Goal: Task Accomplishment & Management: Manage account settings

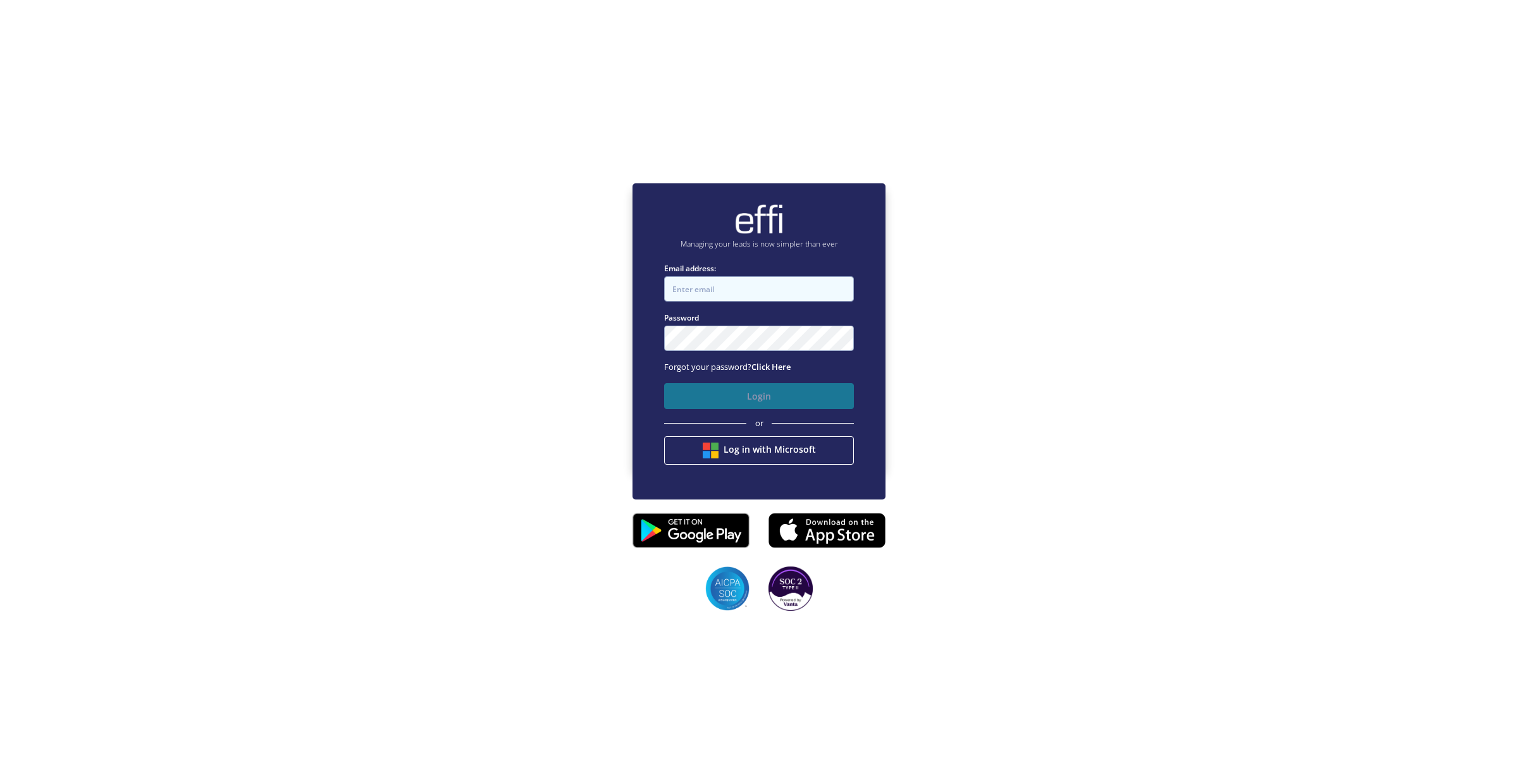
type input "[EMAIL_ADDRESS][DOMAIN_NAME]"
click at [693, 404] on button "Login" at bounding box center [759, 396] width 190 height 26
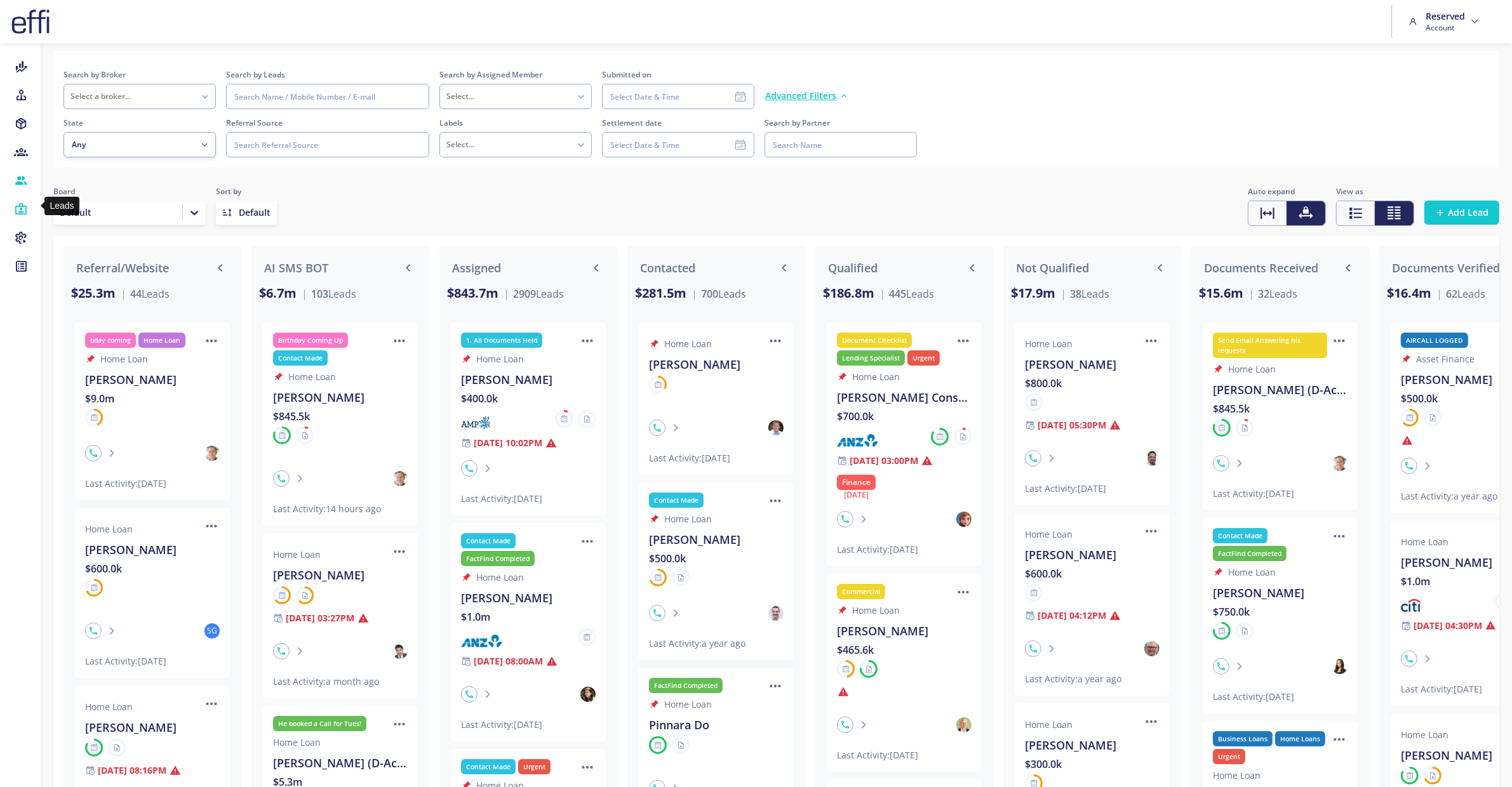
click at [24, 204] on icon at bounding box center [21, 209] width 14 height 13
click at [289, 100] on input at bounding box center [328, 96] width 204 height 25
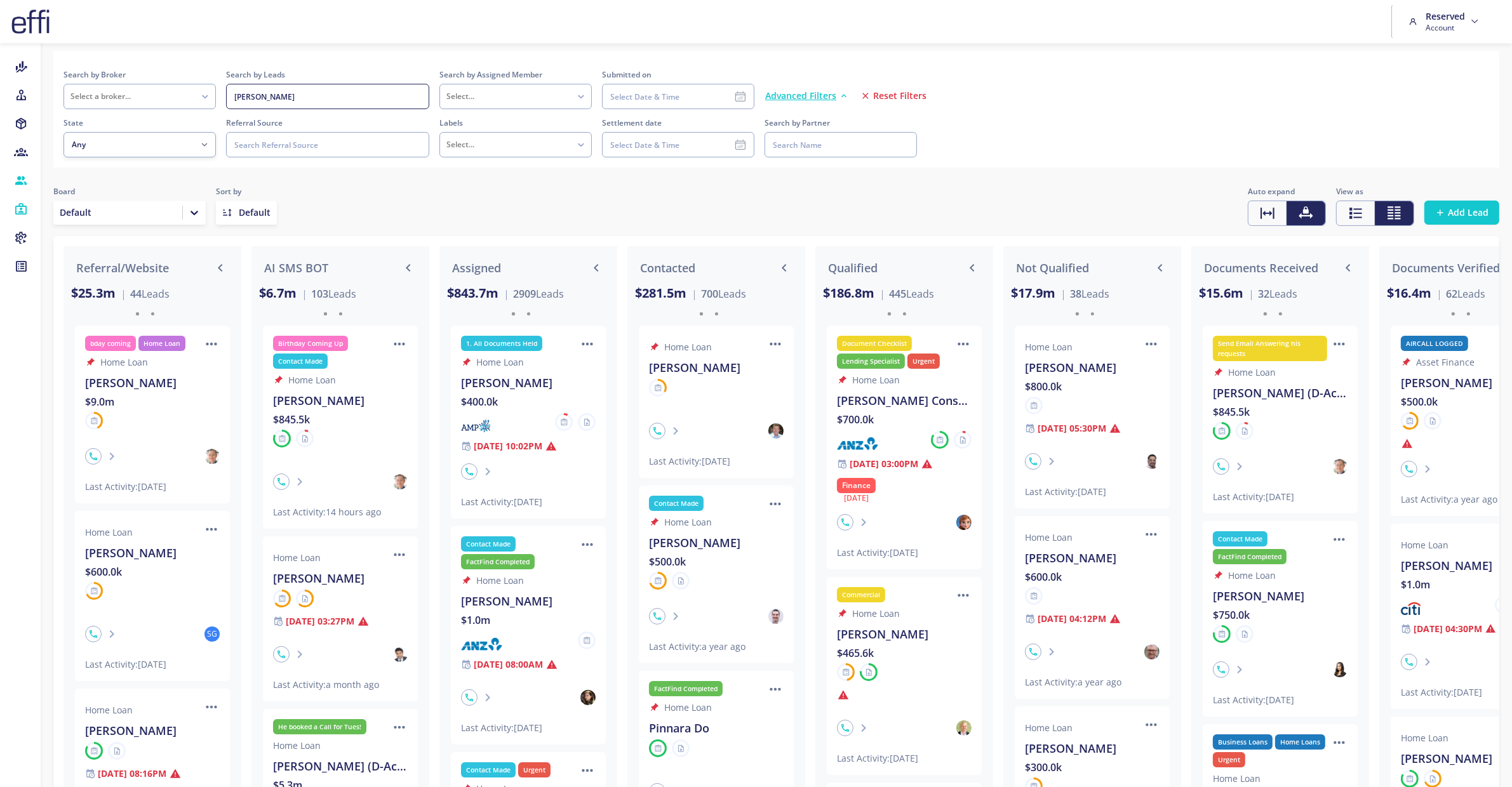
type input "mandeep"
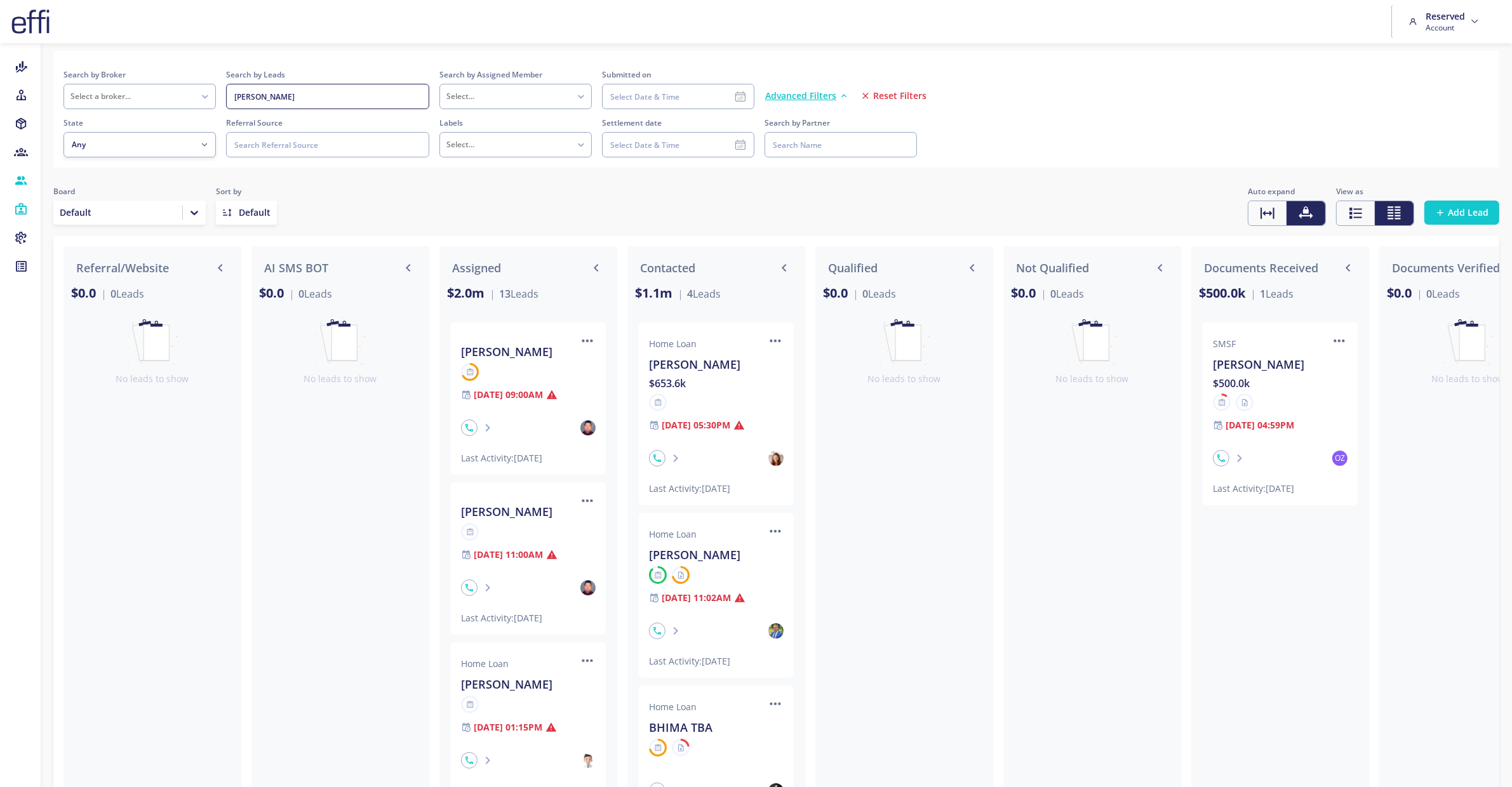
click at [1286, 388] on div "$500.0k" at bounding box center [1280, 383] width 134 height 15
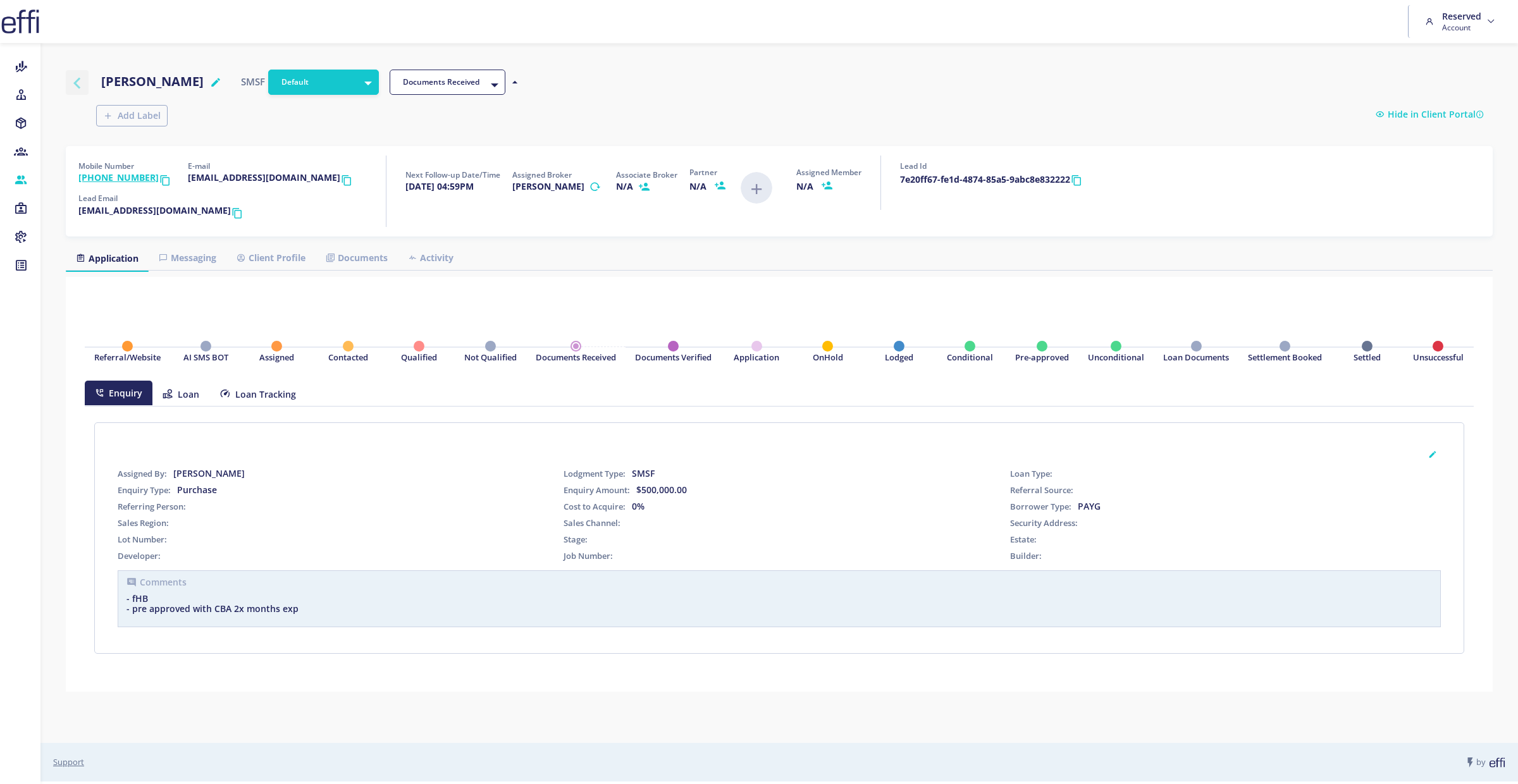
click at [77, 80] on icon "button" at bounding box center [77, 82] width 23 height 16
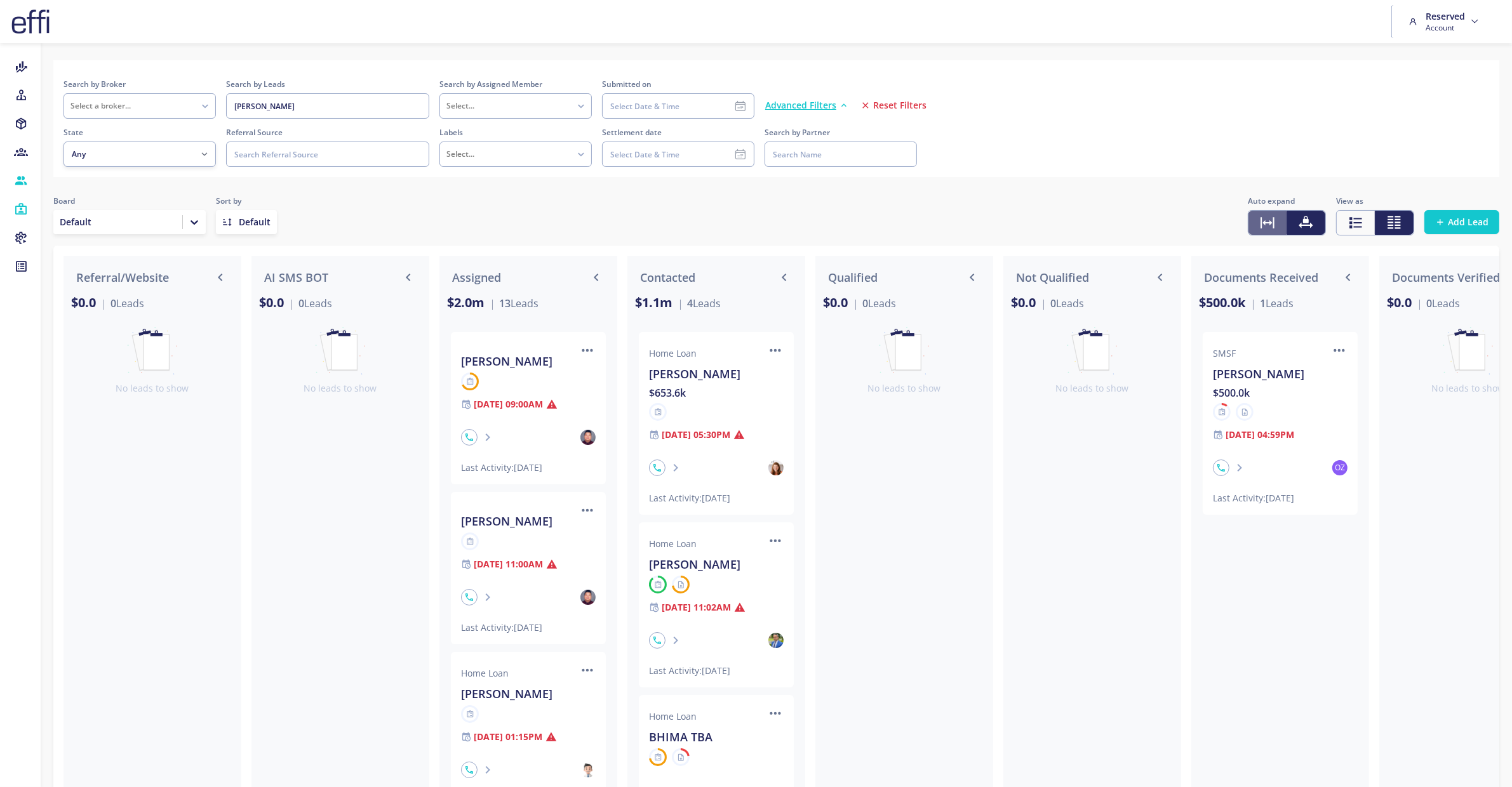
click at [1268, 230] on icon "icon" at bounding box center [1268, 223] width 17 height 17
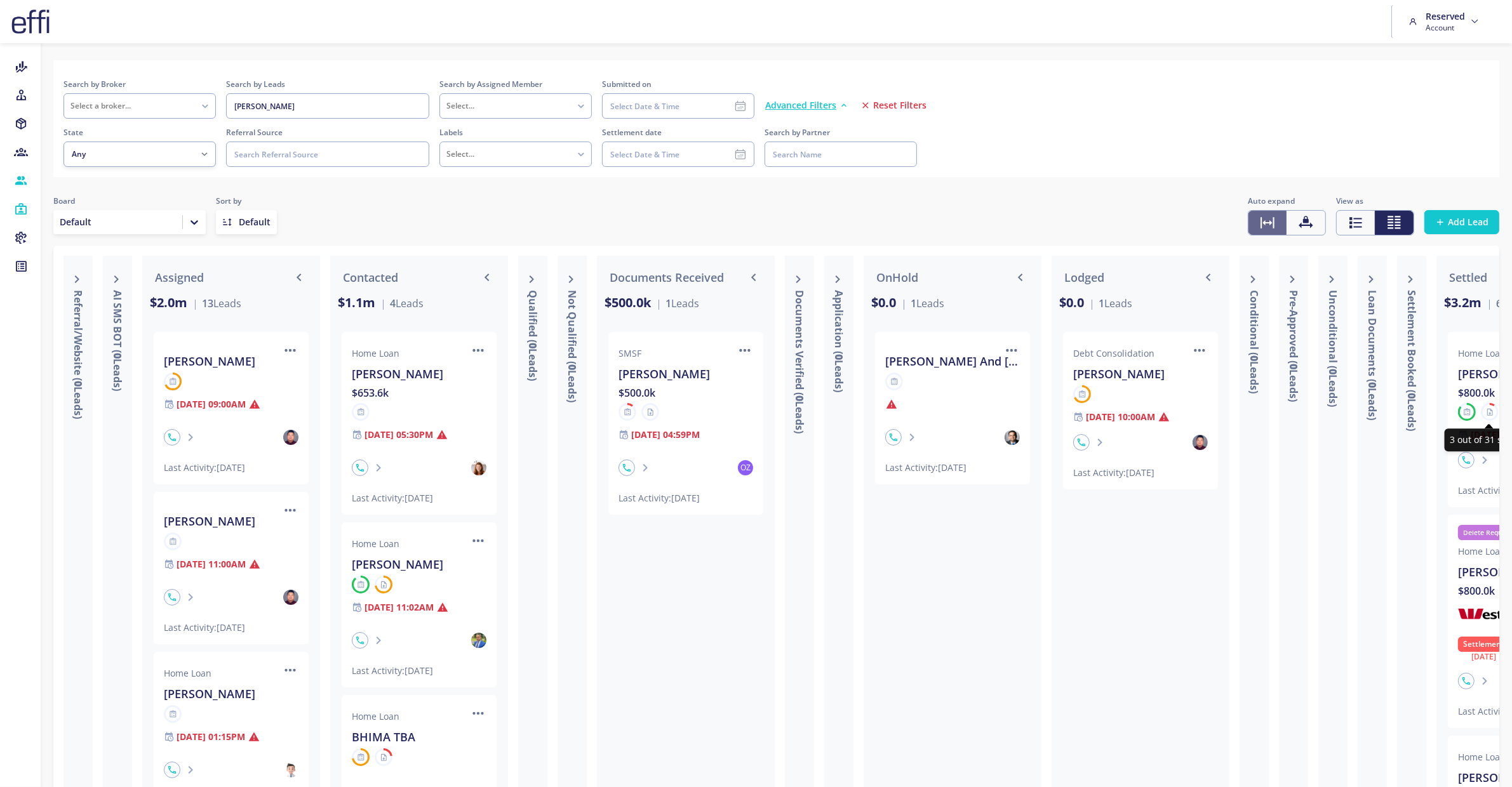
click at [1482, 409] on circle at bounding box center [1490, 412] width 16 height 16
click at [1492, 469] on div at bounding box center [1525, 460] width 134 height 38
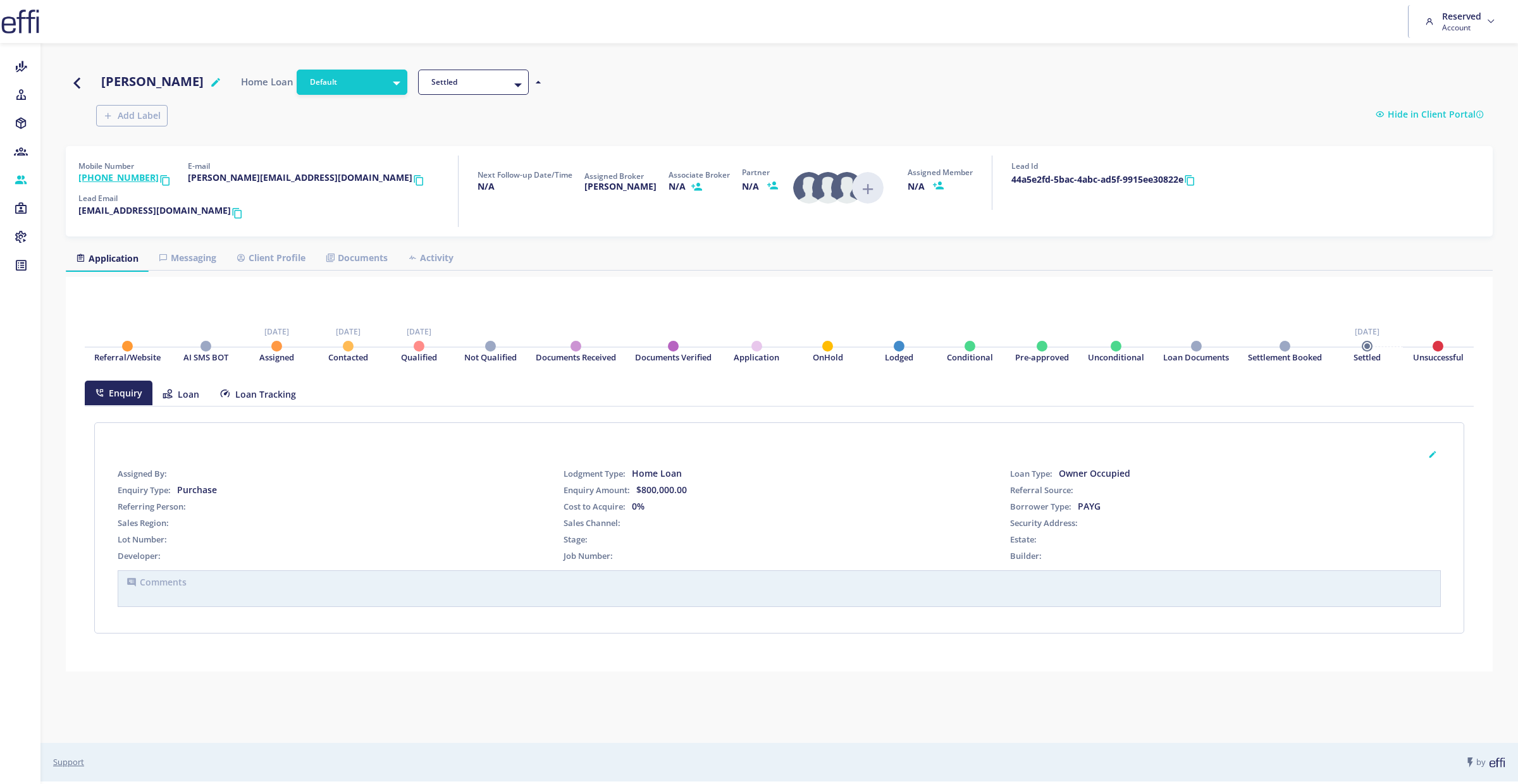
click at [278, 266] on link "Client Profile" at bounding box center [271, 257] width 89 height 24
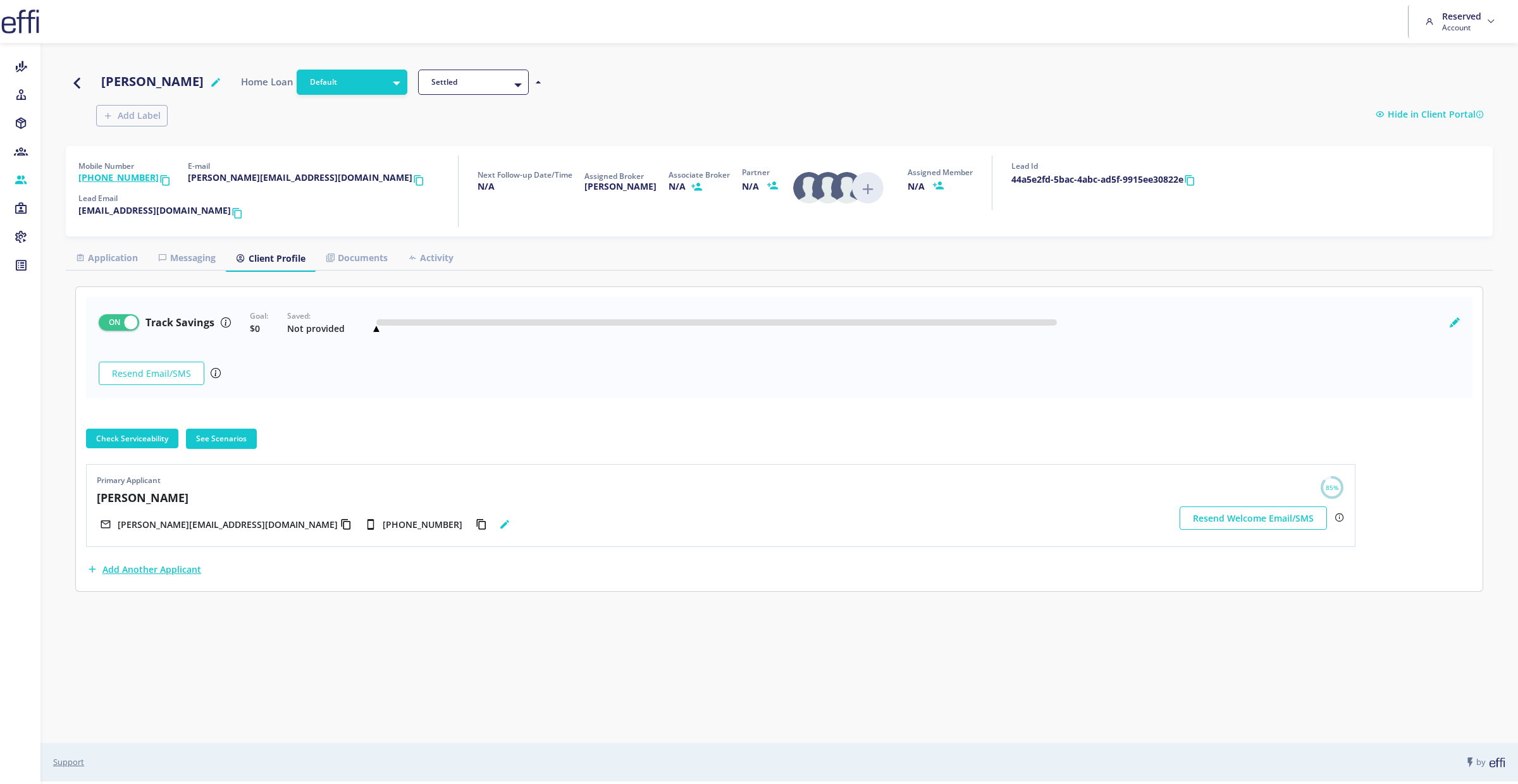
click at [97, 475] on link at bounding box center [97, 475] width 0 height 0
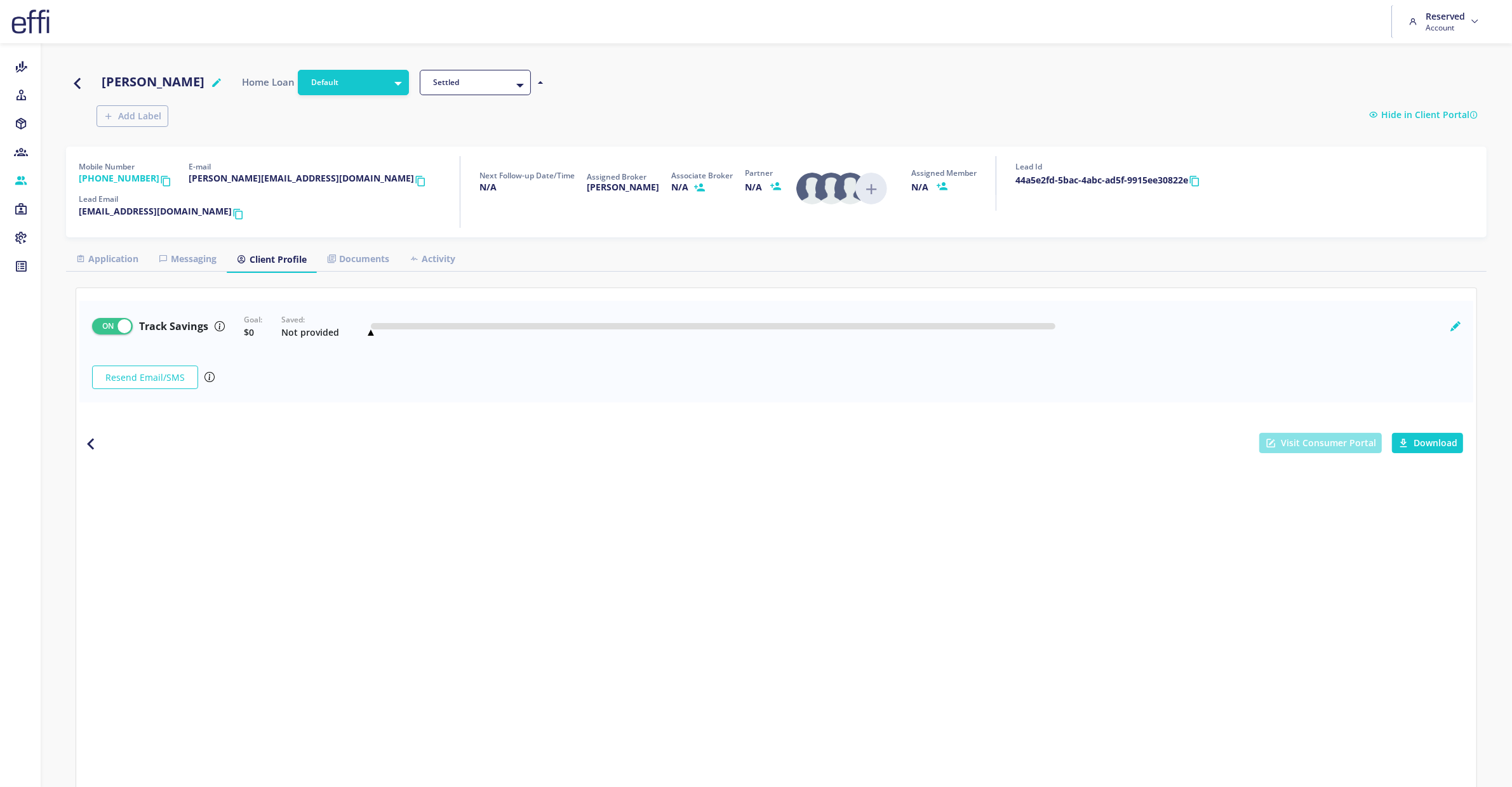
click at [1303, 438] on span "Visit Consumer Portal" at bounding box center [1320, 443] width 122 height 20
